Goal: Navigation & Orientation: Find specific page/section

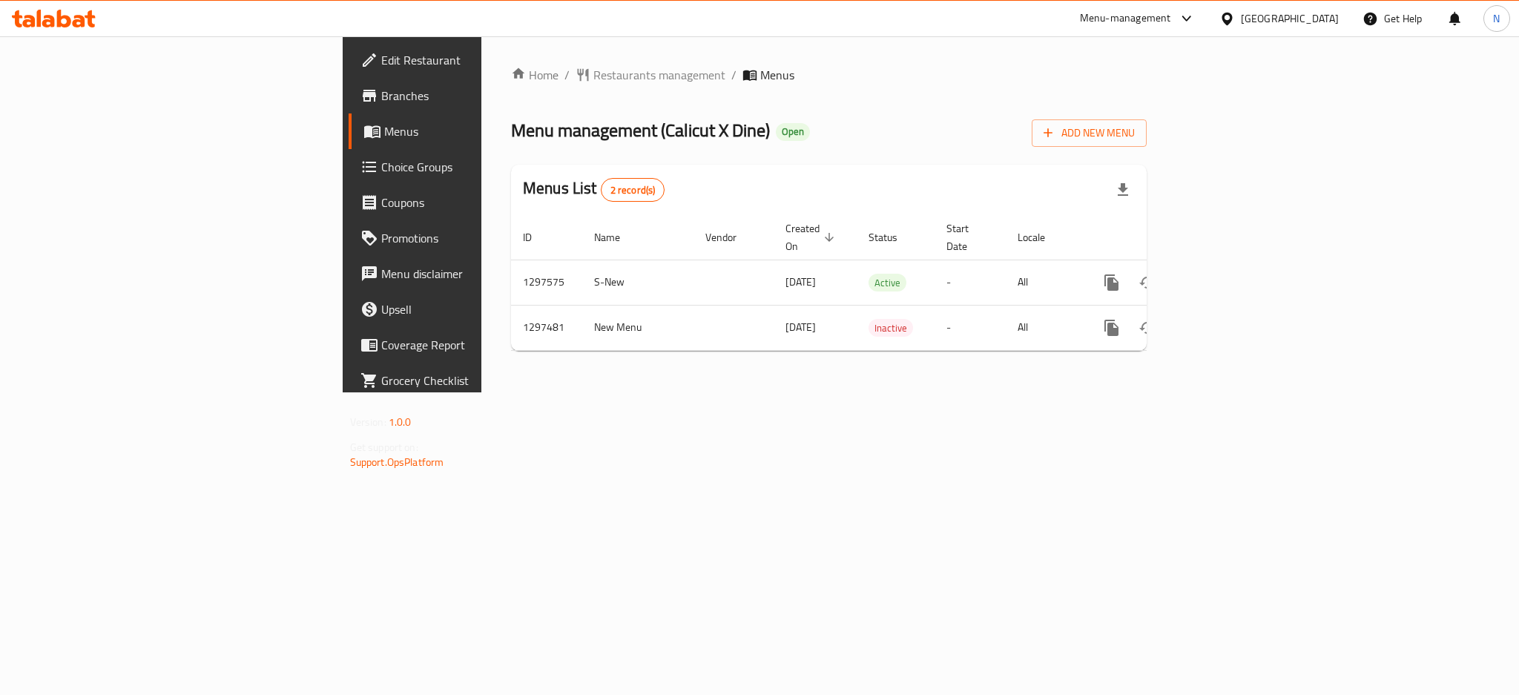
click at [1263, 23] on div "United Arab Emirates" at bounding box center [1290, 18] width 98 height 16
click at [1135, 285] on div "[GEOGRAPHIC_DATA]" at bounding box center [1179, 290] width 98 height 16
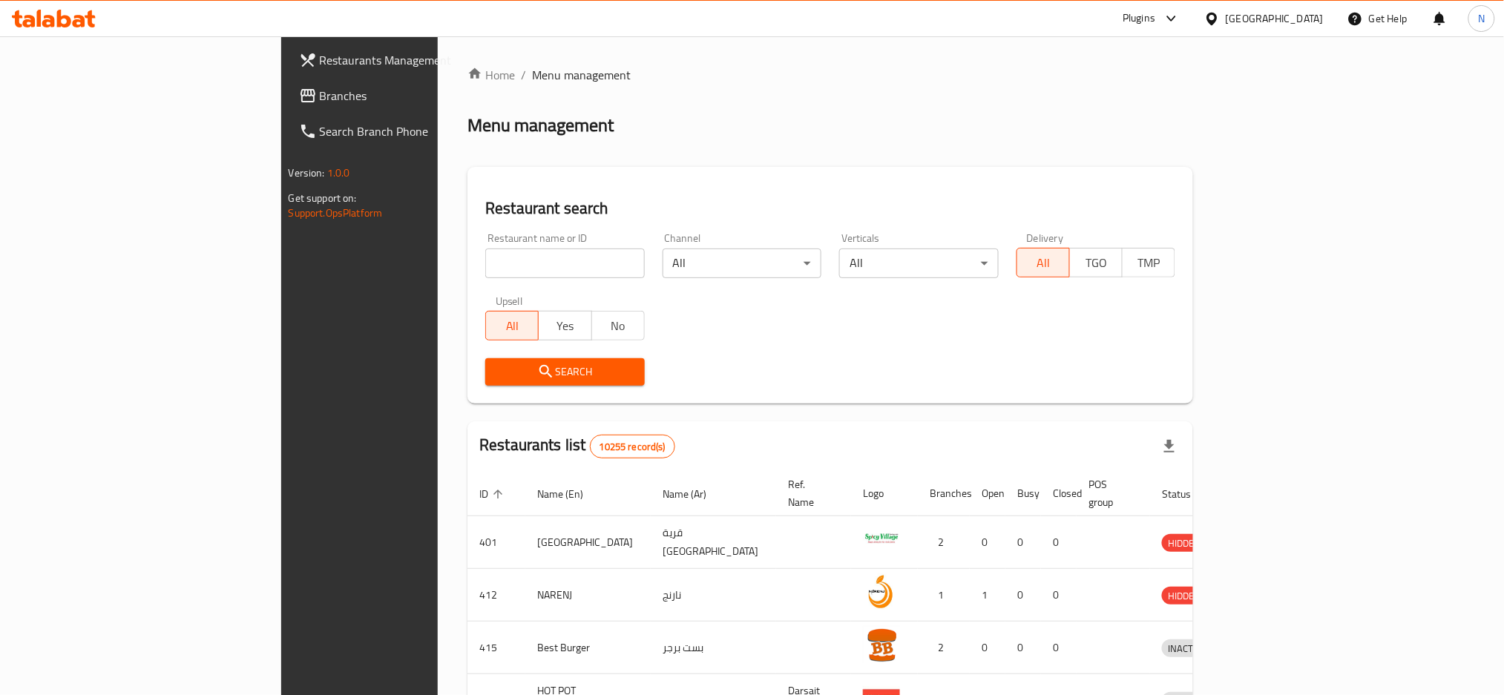
click at [320, 95] on span "Branches" at bounding box center [420, 96] width 201 height 18
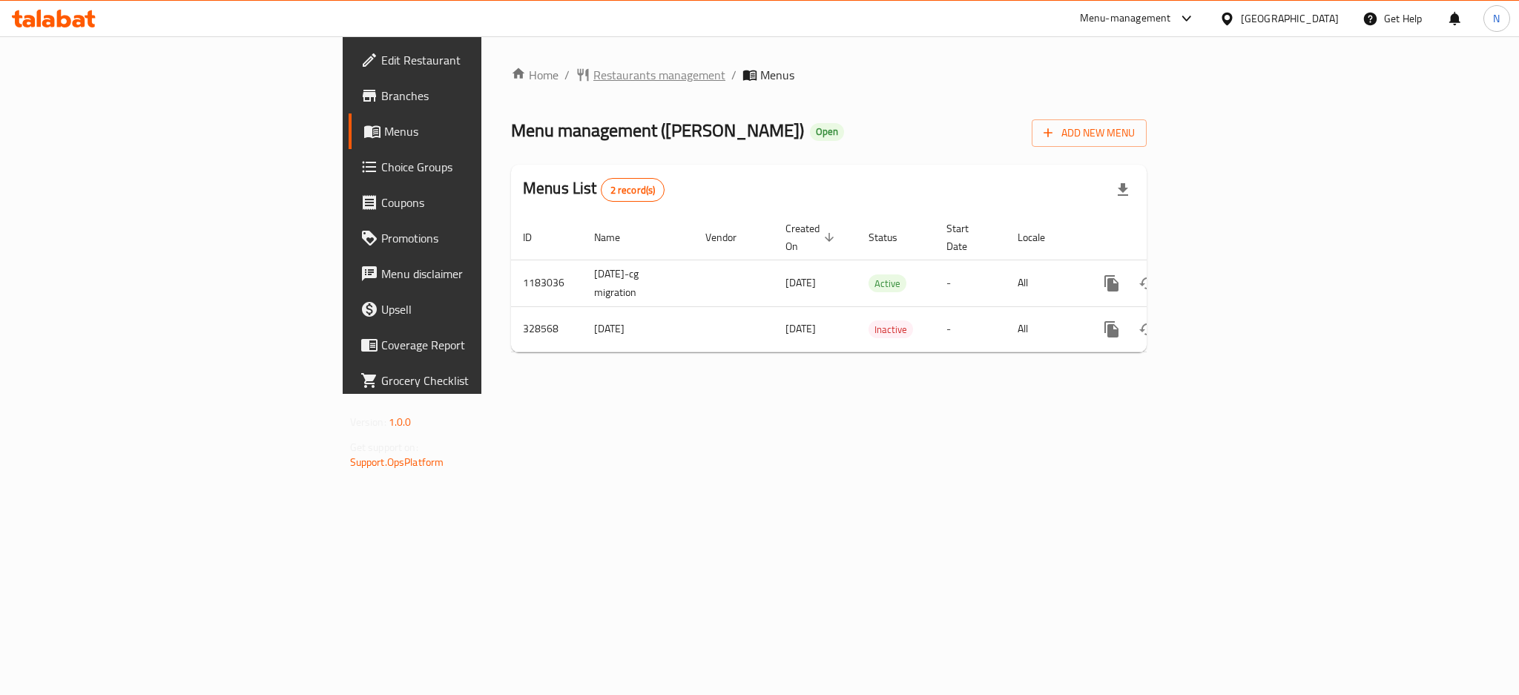
click at [593, 72] on span "Restaurants management" at bounding box center [659, 75] width 132 height 18
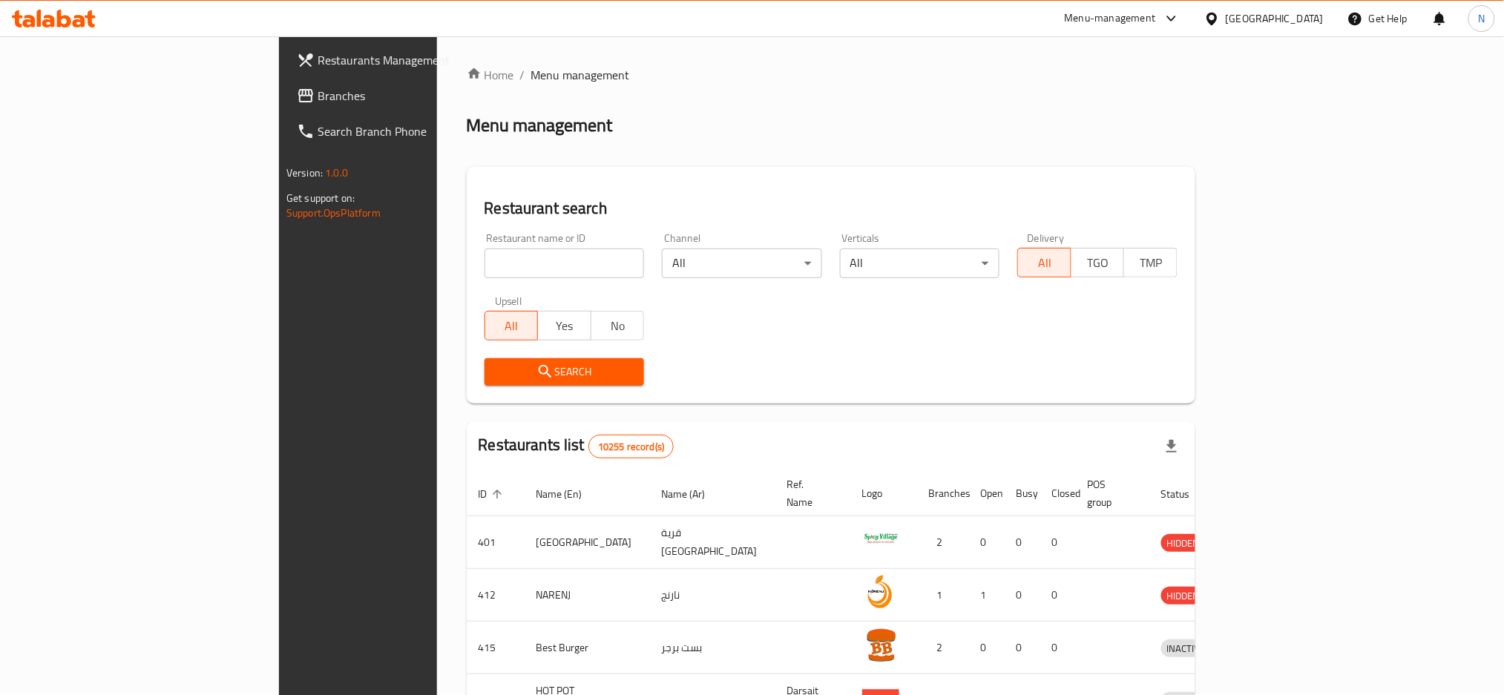
click at [317, 102] on span "Branches" at bounding box center [417, 96] width 201 height 18
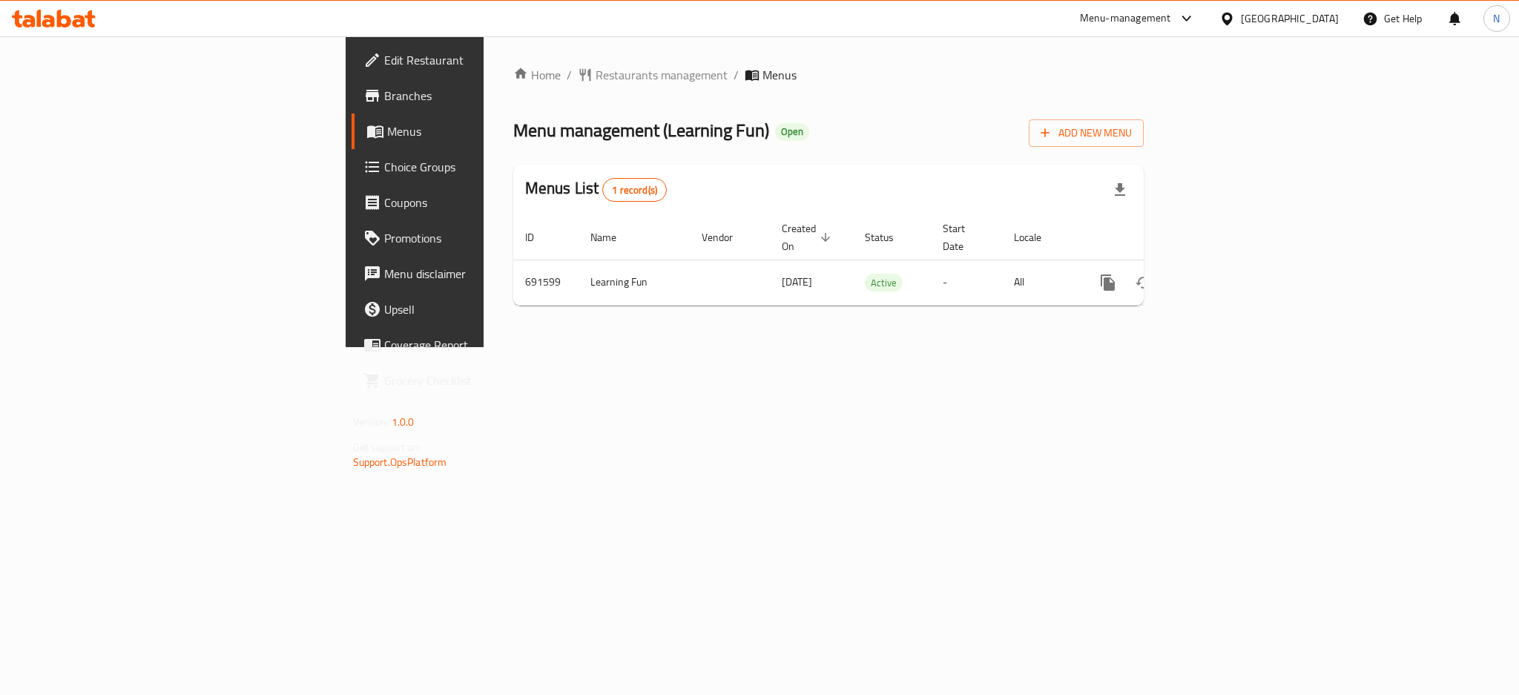
click at [1319, 25] on div "[GEOGRAPHIC_DATA]" at bounding box center [1290, 18] width 98 height 16
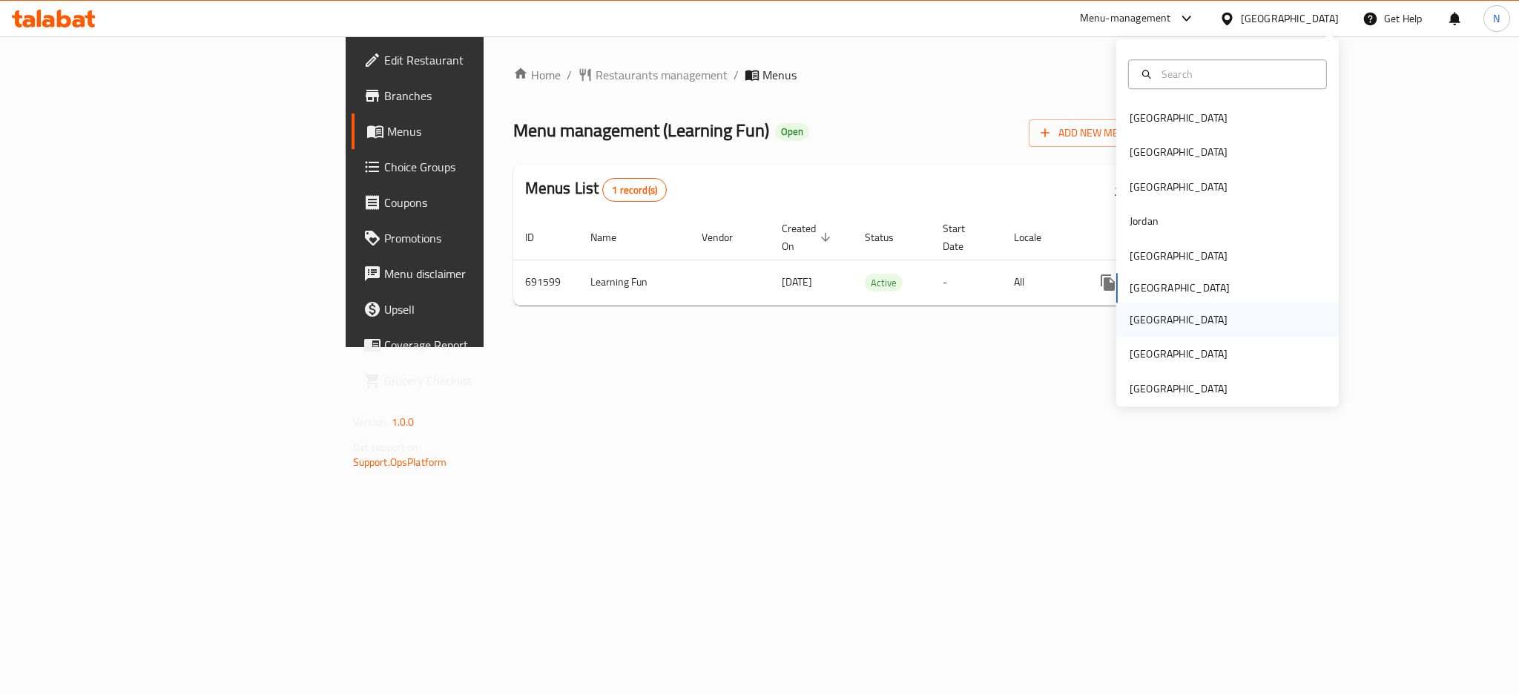
click at [1129, 330] on div "Qatar" at bounding box center [1179, 320] width 122 height 34
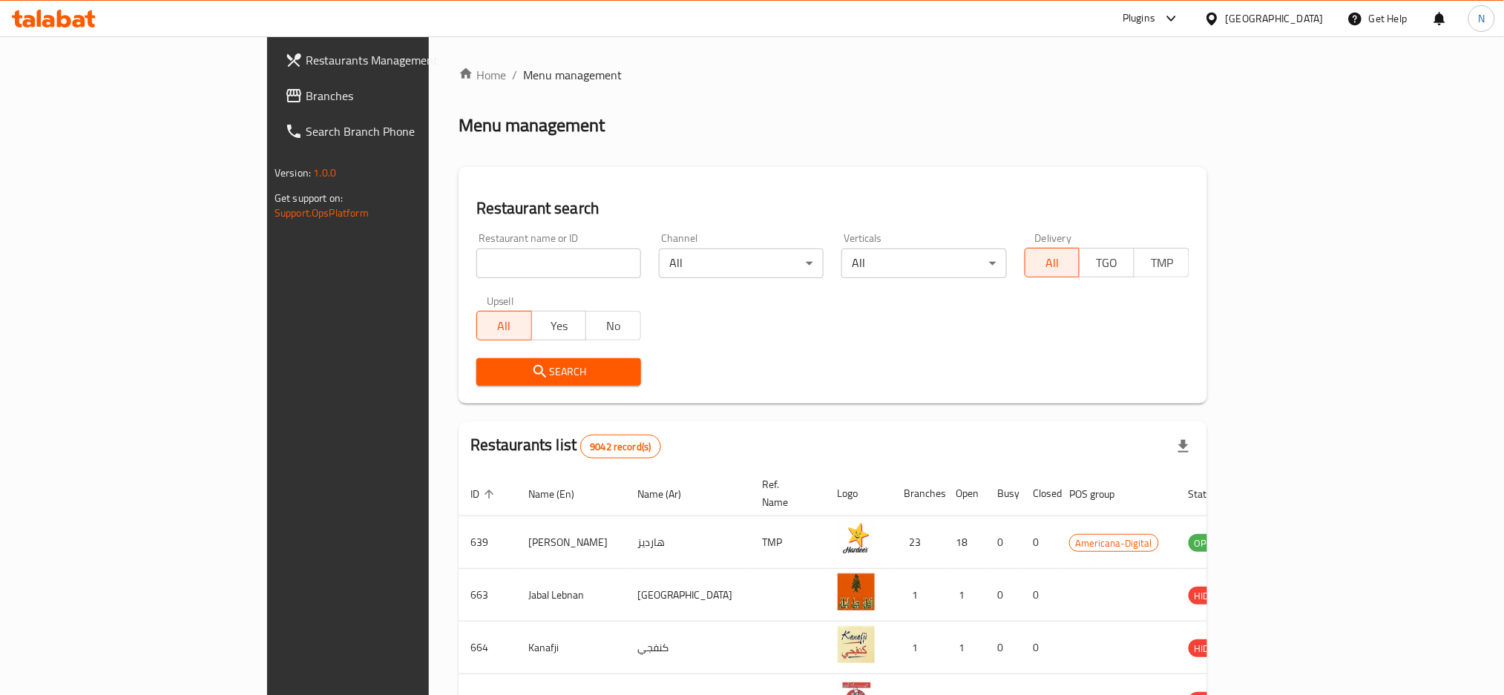
click at [285, 90] on icon at bounding box center [294, 96] width 18 height 18
